Goal: Task Accomplishment & Management: Complete application form

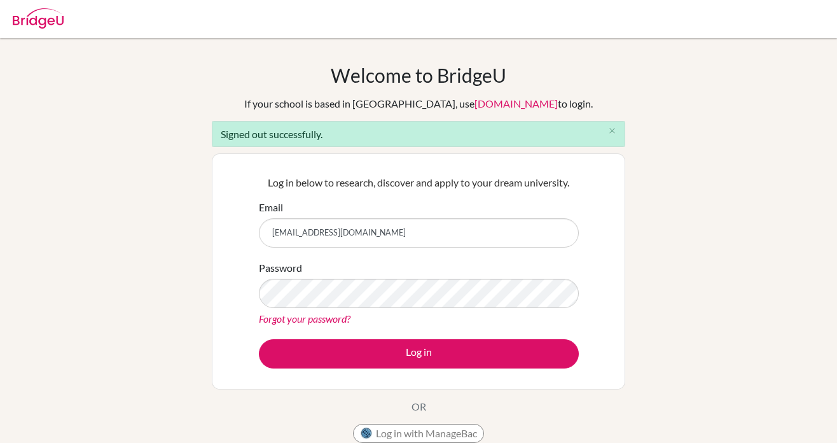
click at [377, 232] on input "219093@blisankara.org" at bounding box center [419, 232] width 320 height 29
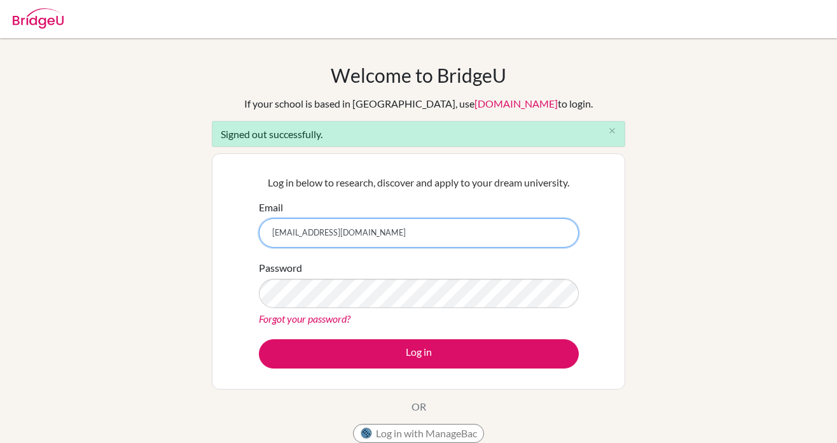
click at [311, 233] on input "219093@blisankara.org" at bounding box center [419, 232] width 320 height 29
click at [300, 233] on input "219093@blisankara.org" at bounding box center [419, 232] width 320 height 29
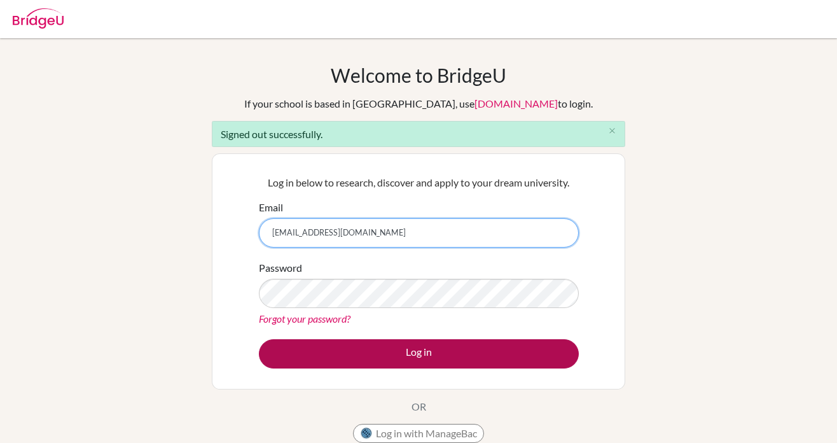
type input "mertboraduman@blisankara.org"
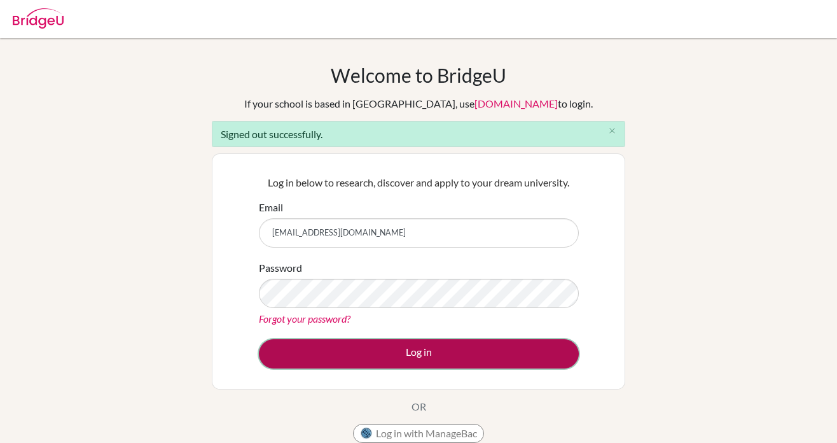
click at [349, 356] on button "Log in" at bounding box center [419, 353] width 320 height 29
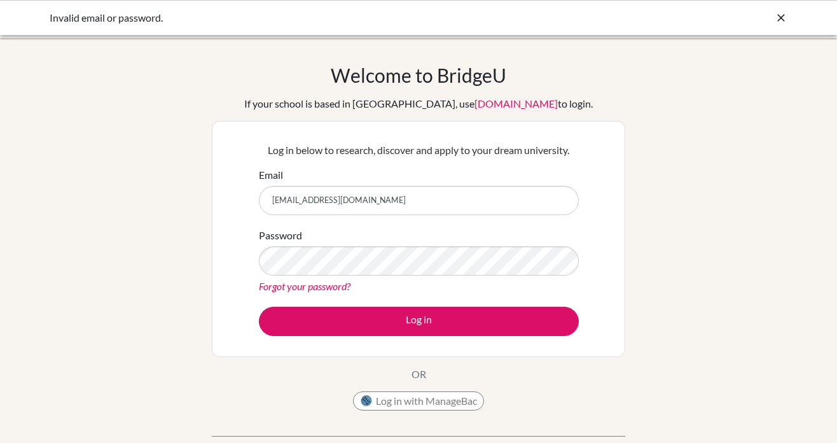
click at [272, 289] on link "Forgot your password?" at bounding box center [305, 286] width 92 height 12
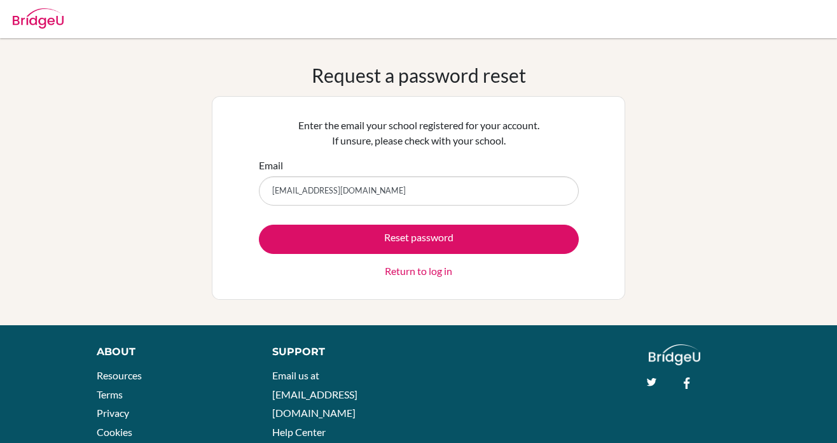
click at [323, 193] on input "[EMAIL_ADDRESS][DOMAIN_NAME]" at bounding box center [419, 190] width 320 height 29
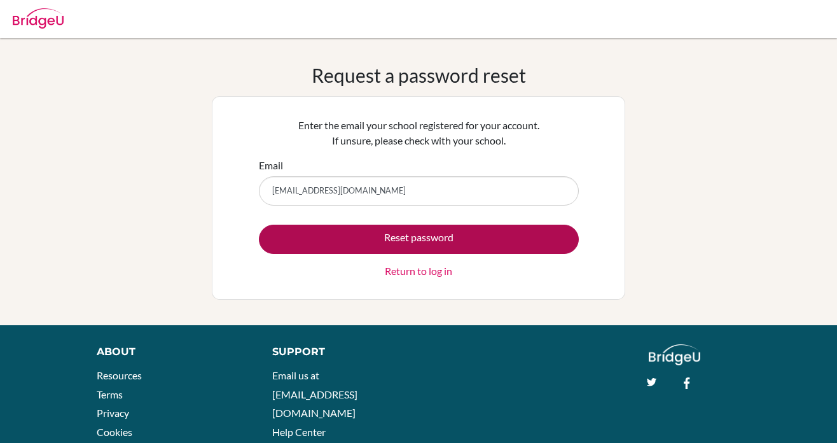
type input "mertboraduman@gmail.com"
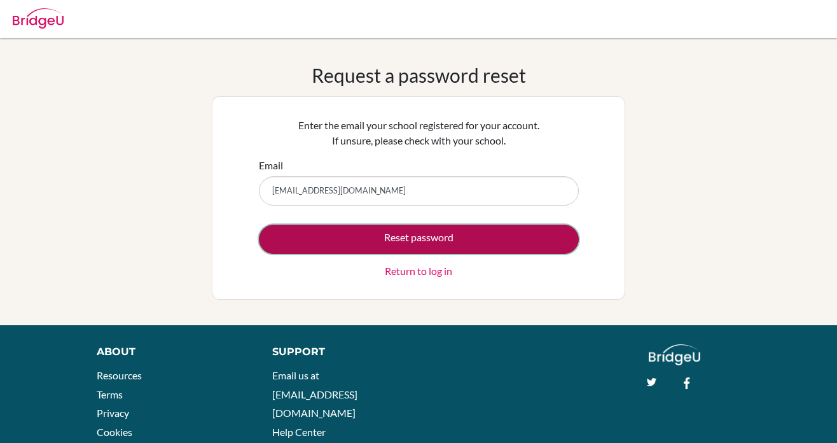
click at [373, 244] on button "Reset password" at bounding box center [419, 239] width 320 height 29
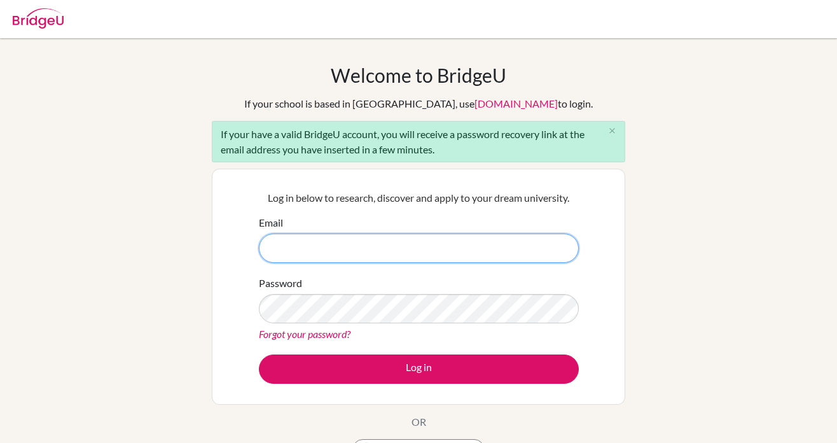
type input "219093@blisankara.org"
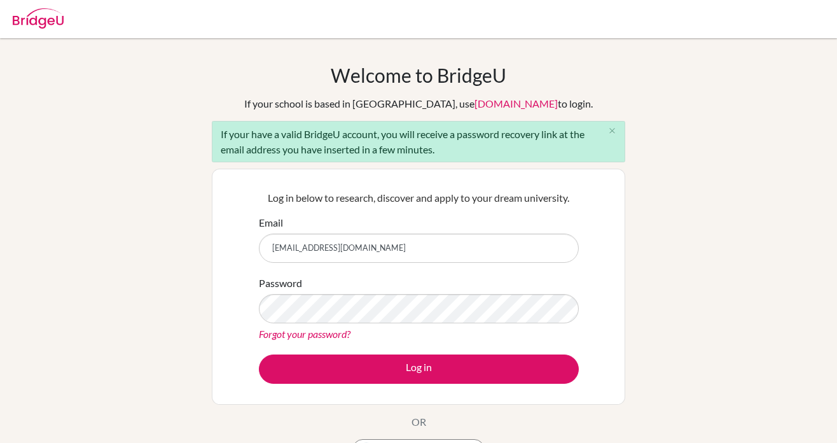
click at [48, 26] on img at bounding box center [38, 18] width 51 height 20
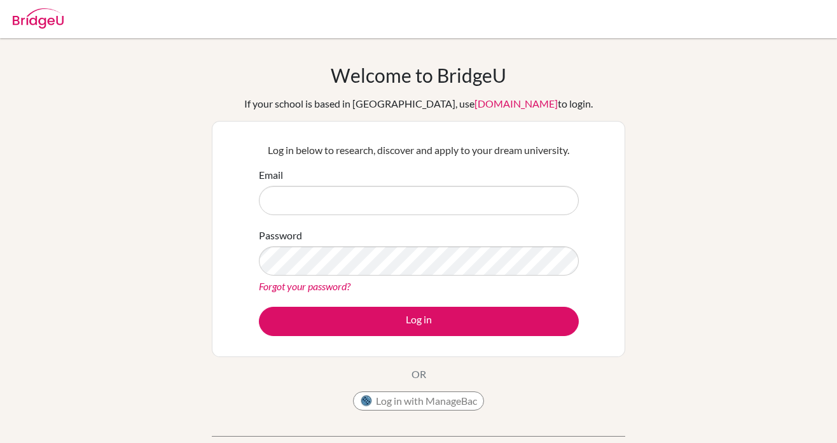
type input "[EMAIL_ADDRESS][DOMAIN_NAME]"
click at [43, 14] on img at bounding box center [38, 18] width 51 height 20
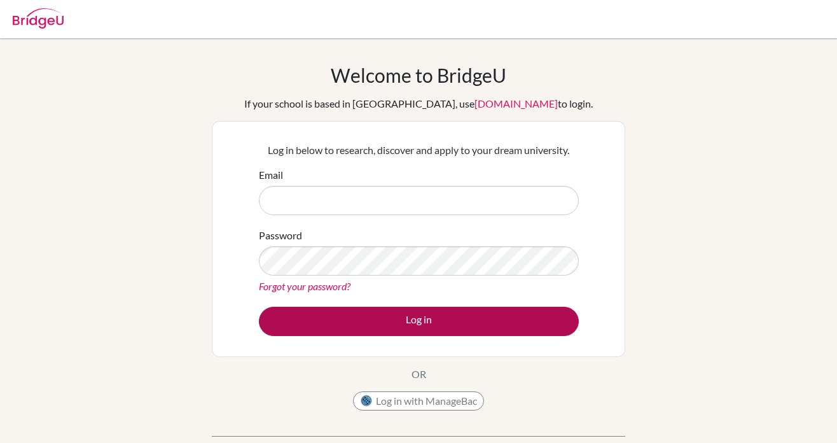
type input "[EMAIL_ADDRESS][DOMAIN_NAME]"
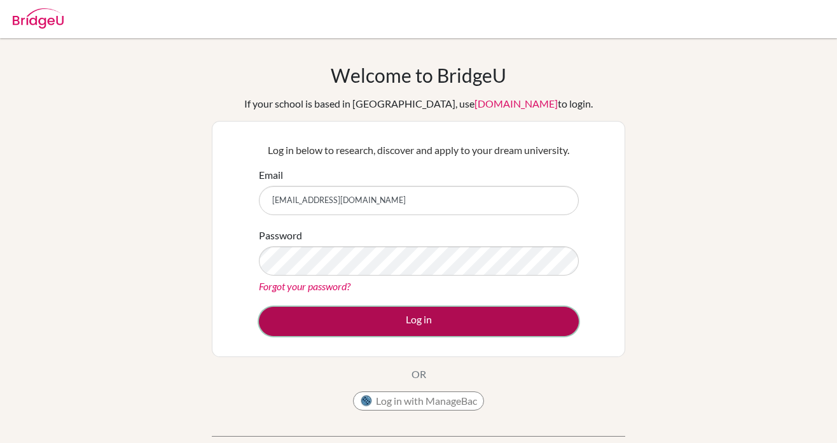
click at [391, 335] on button "Log in" at bounding box center [419, 321] width 320 height 29
